Goal: Task Accomplishment & Management: Manage account settings

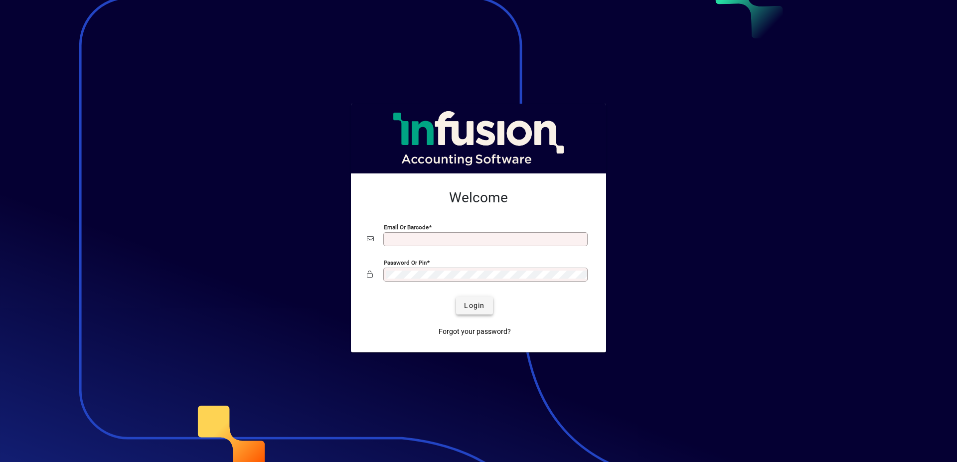
type input "**********"
click at [472, 310] on span "Login" at bounding box center [474, 306] width 20 height 10
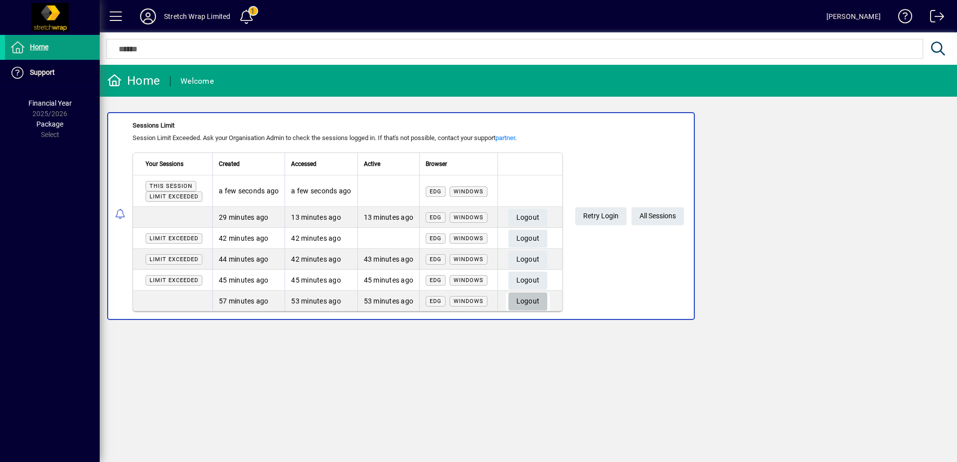
click at [537, 293] on span "Logout" at bounding box center [527, 301] width 23 height 16
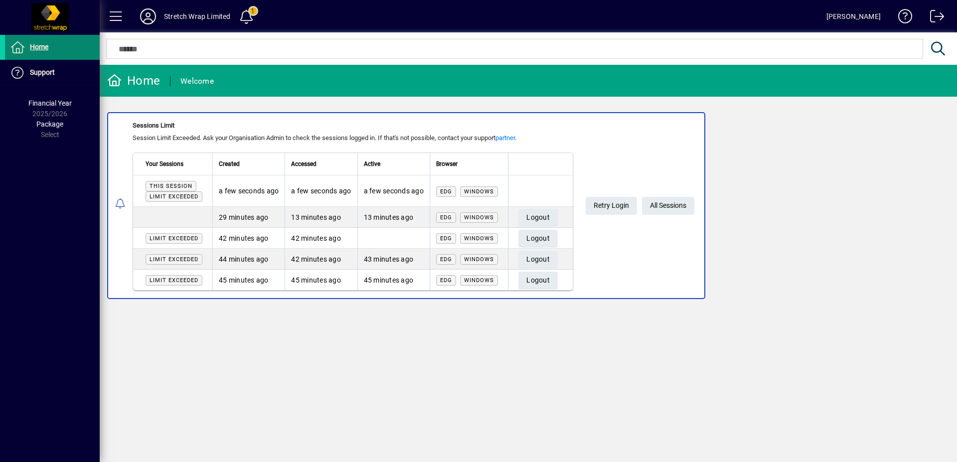
click at [48, 41] on span "Home" at bounding box center [26, 47] width 43 height 12
click at [41, 46] on span "Home" at bounding box center [39, 47] width 18 height 8
click at [31, 49] on span "Home" at bounding box center [39, 47] width 18 height 8
click at [543, 278] on span "Logout" at bounding box center [537, 280] width 23 height 16
